Goal: Communication & Community: Answer question/provide support

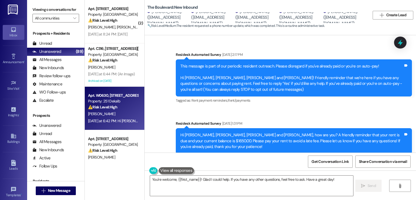
scroll to position [828, 0]
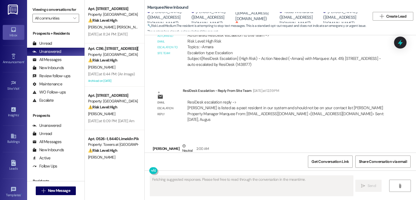
scroll to position [560, 0]
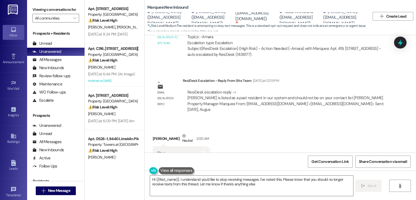
type textarea "Hi {{first_name}}, I understand you'd like to stop receiving messages. I've not…"
drag, startPoint x: 228, startPoint y: 15, endPoint x: 265, endPoint y: 15, distance: 37.3
click at [265, 15] on div "[PERSON_NAME]. ([EMAIL_ADDRESS][DOMAIN_NAME])" at bounding box center [256, 13] width 43 height 17
copy div "[EMAIL_ADDRESS][DOMAIN_NAME]"
